Goal: Task Accomplishment & Management: Use online tool/utility

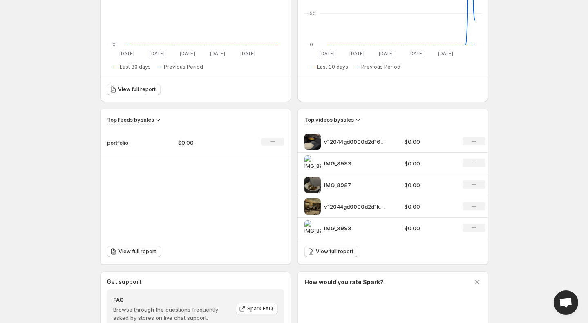
scroll to position [303, 0]
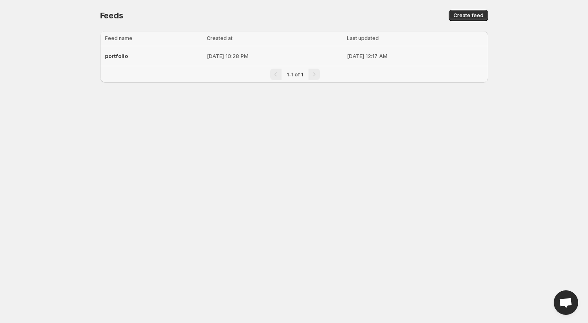
click at [425, 56] on p "[DATE] 12:17 AM" at bounding box center [415, 56] width 136 height 8
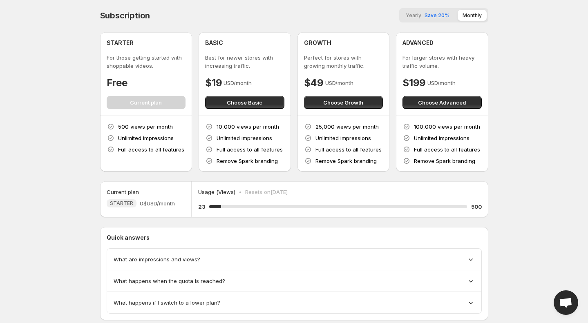
scroll to position [20, 0]
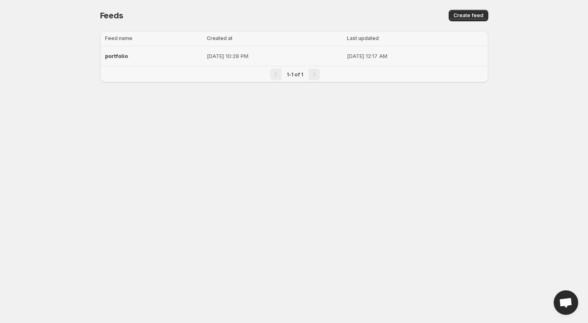
click at [124, 56] on span "portfolio" at bounding box center [116, 56] width 23 height 7
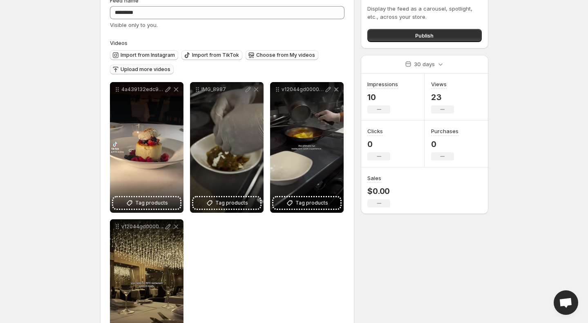
scroll to position [59, 0]
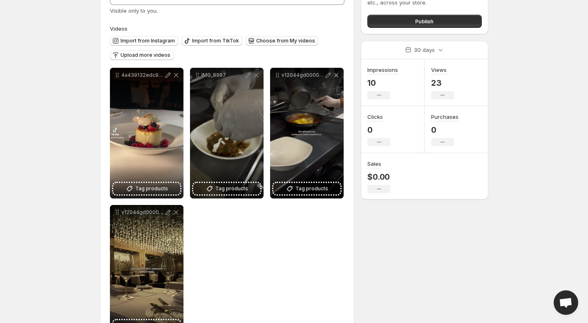
click at [271, 40] on span "Choose from My videos" at bounding box center [285, 41] width 59 height 7
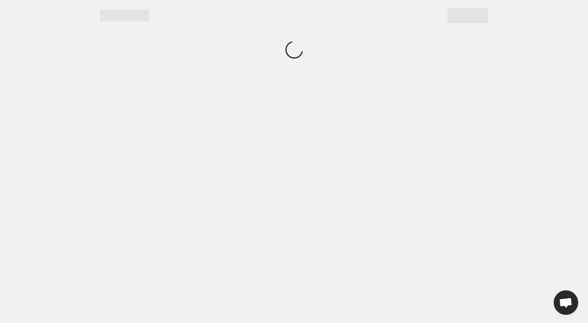
scroll to position [0, 0]
